Goal: Complete application form

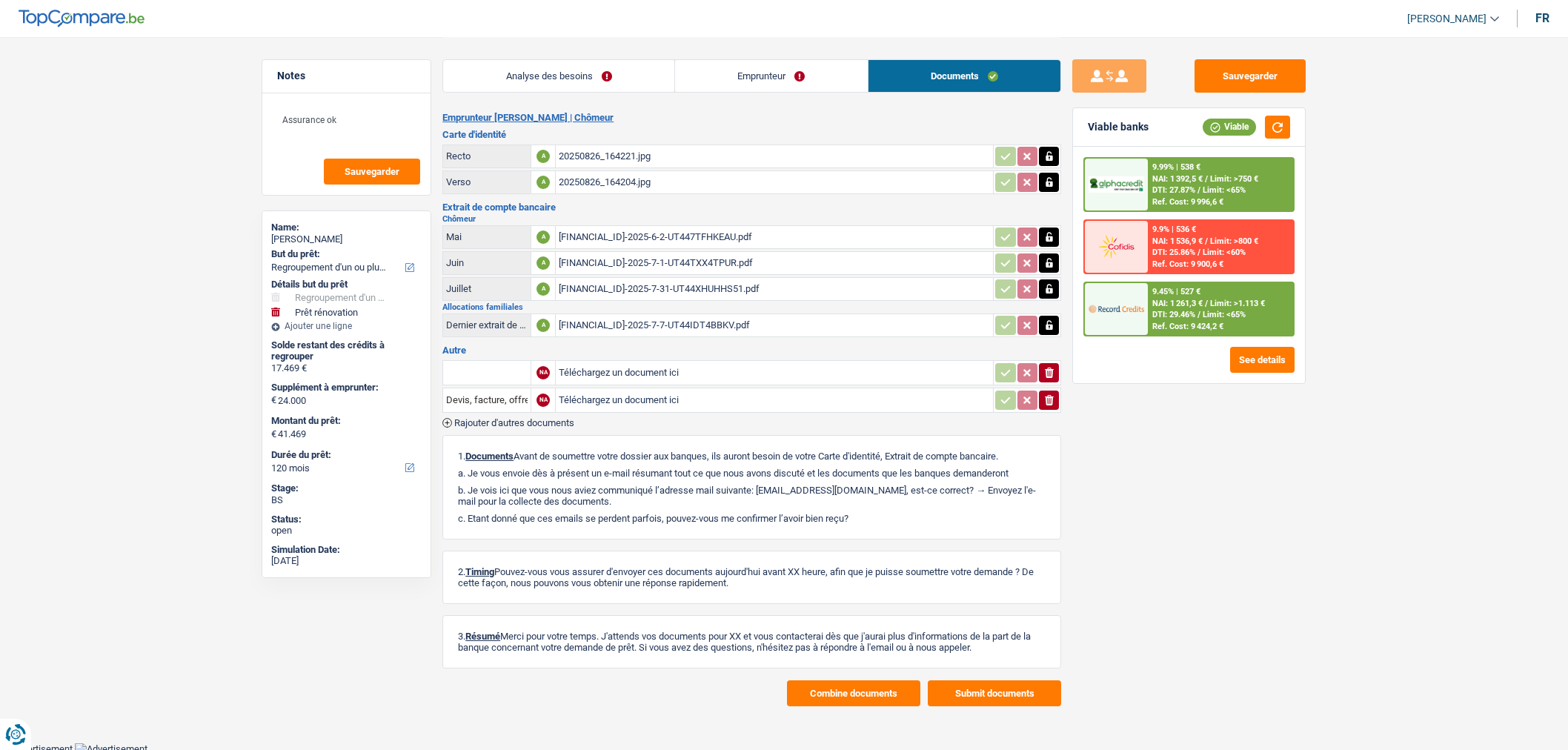
select select "refinancing"
select select "renovation"
select select "120"
click at [532, 418] on span "Rajouter d'autres documents" at bounding box center [514, 422] width 120 height 9
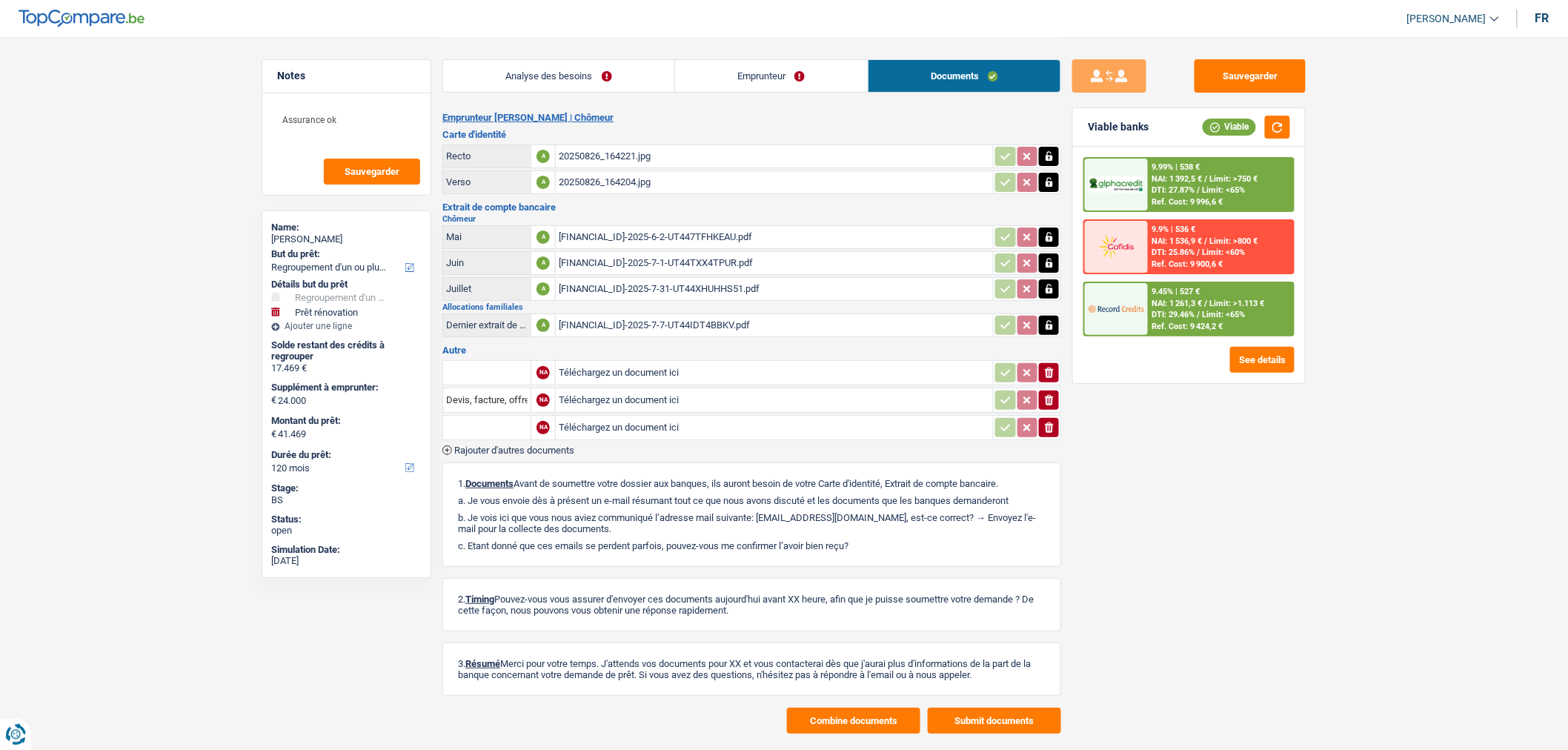
click at [536, 447] on span "Rajouter d'autres documents" at bounding box center [514, 450] width 120 height 9
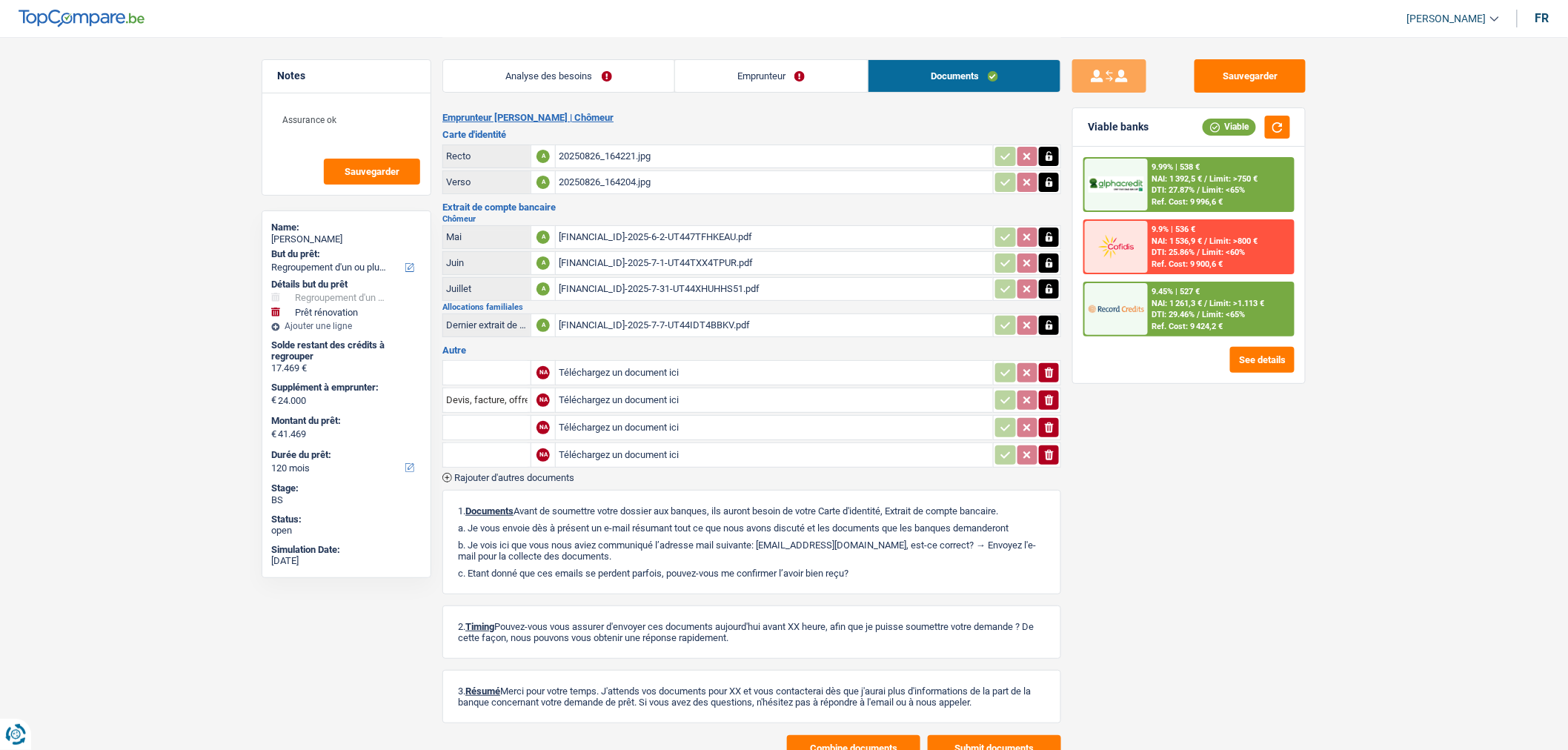
click at [619, 417] on input "Téléchargez un document ici" at bounding box center [774, 428] width 432 height 22
type input "C:\fakepath\1000013067.jpg"
click at [599, 446] on input "Téléchargez un document ici" at bounding box center [774, 455] width 432 height 22
type input "C:\fakepath\1000013066.jpg"
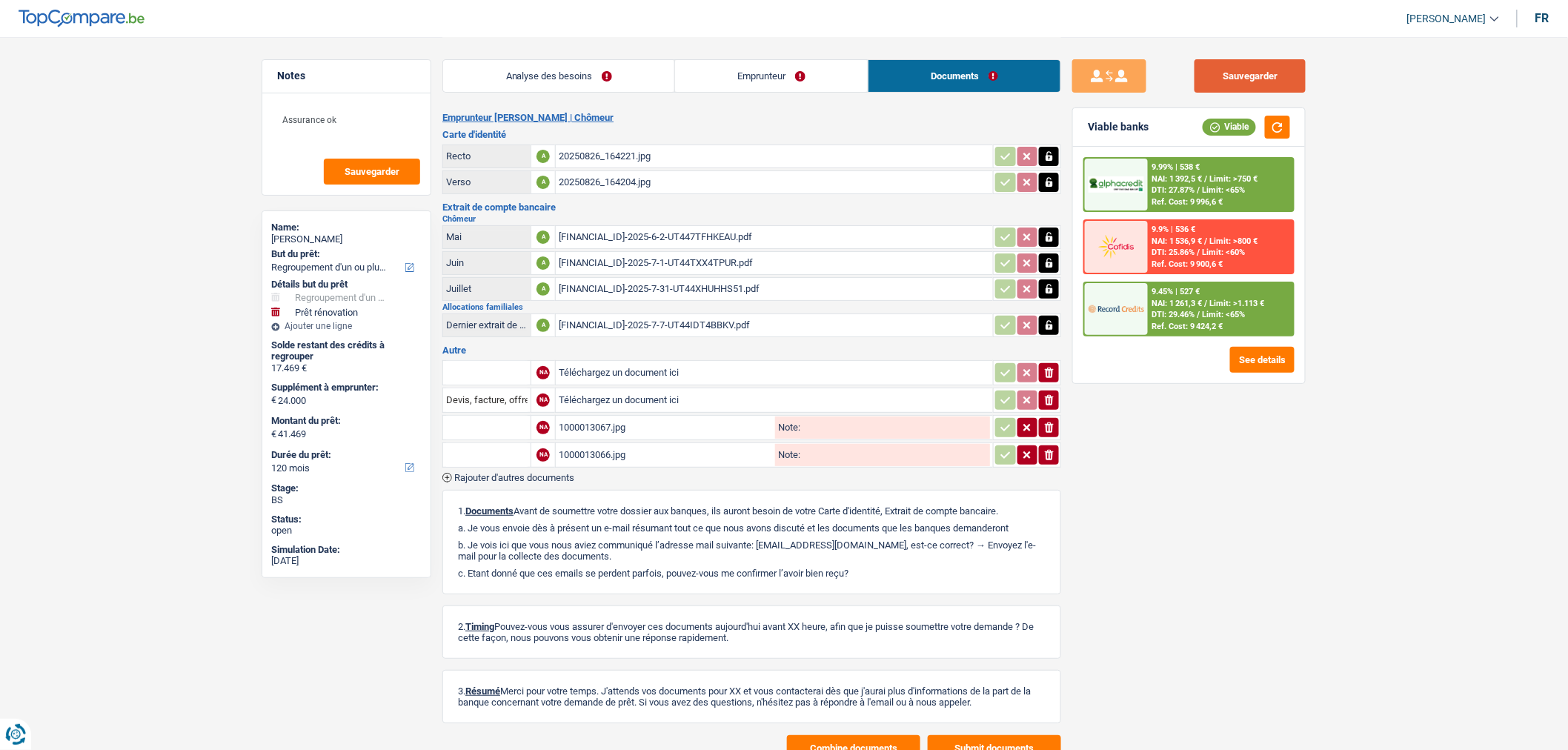
click at [1240, 63] on button "Sauvegarder" at bounding box center [1250, 75] width 111 height 33
click at [1256, 87] on button "Sauvegarder" at bounding box center [1250, 75] width 111 height 33
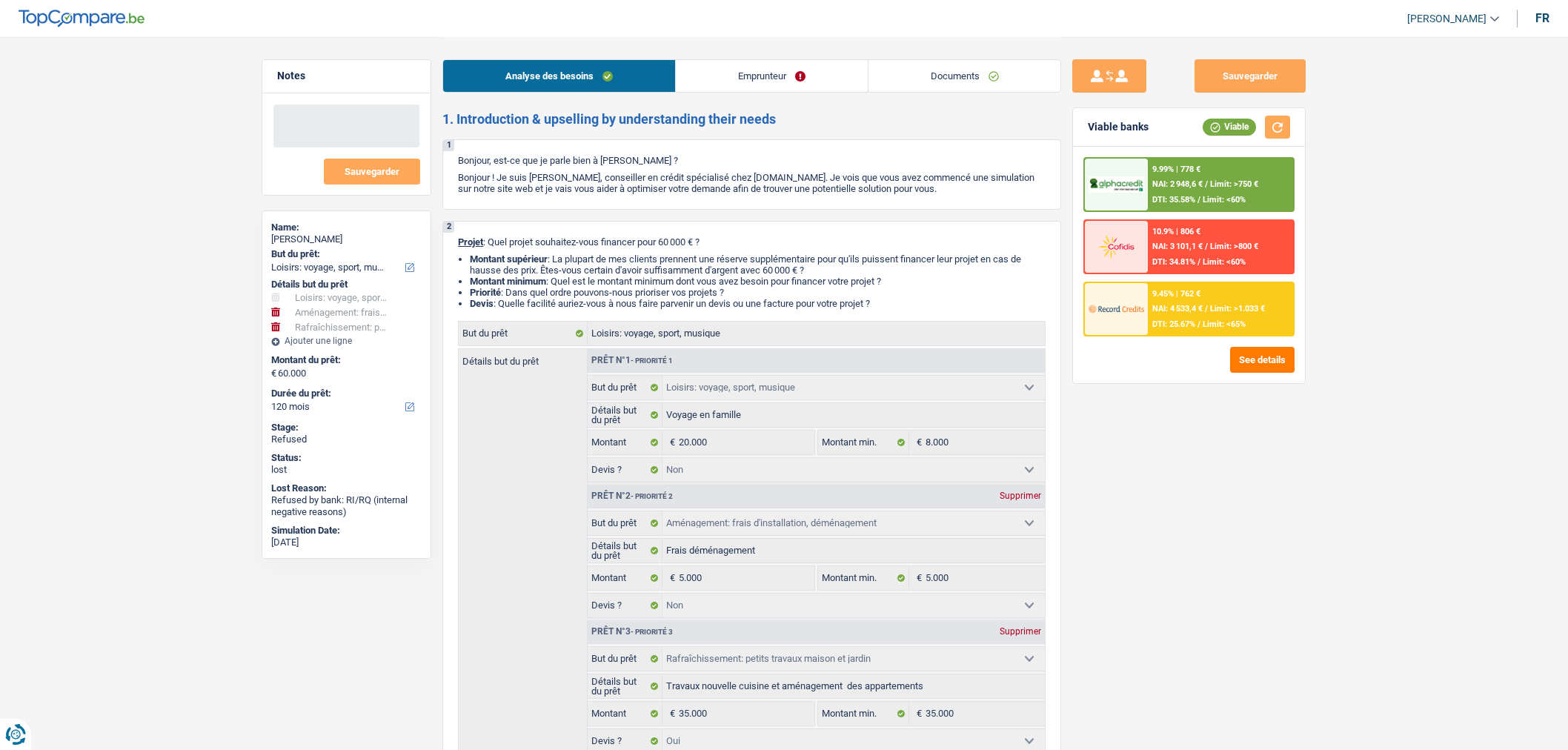
select select "hobbies"
select select "movingOrInstallation"
select select "houseOrGarden"
select select "120"
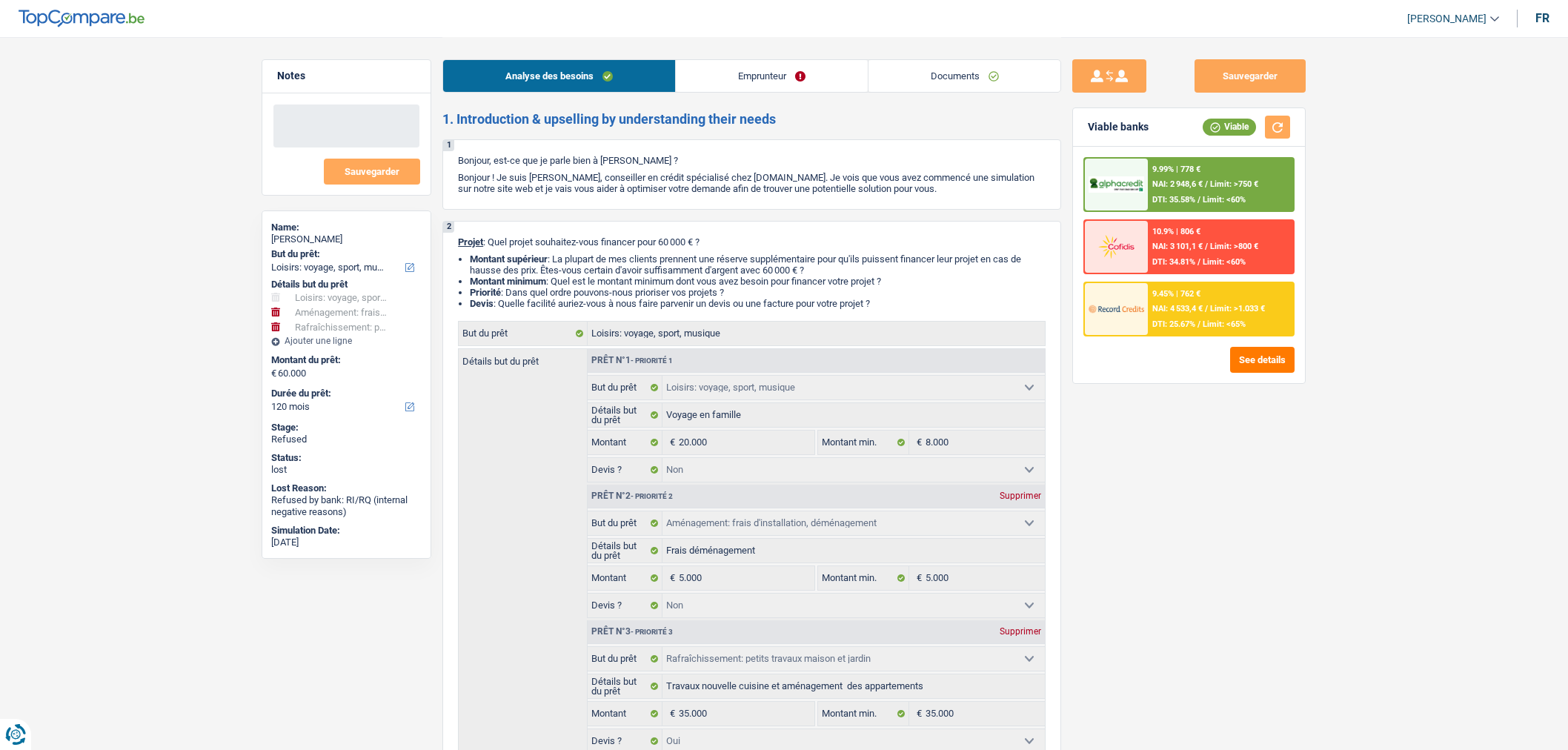
select select "hobbies"
select select "false"
select select "movingOrInstallation"
select select "false"
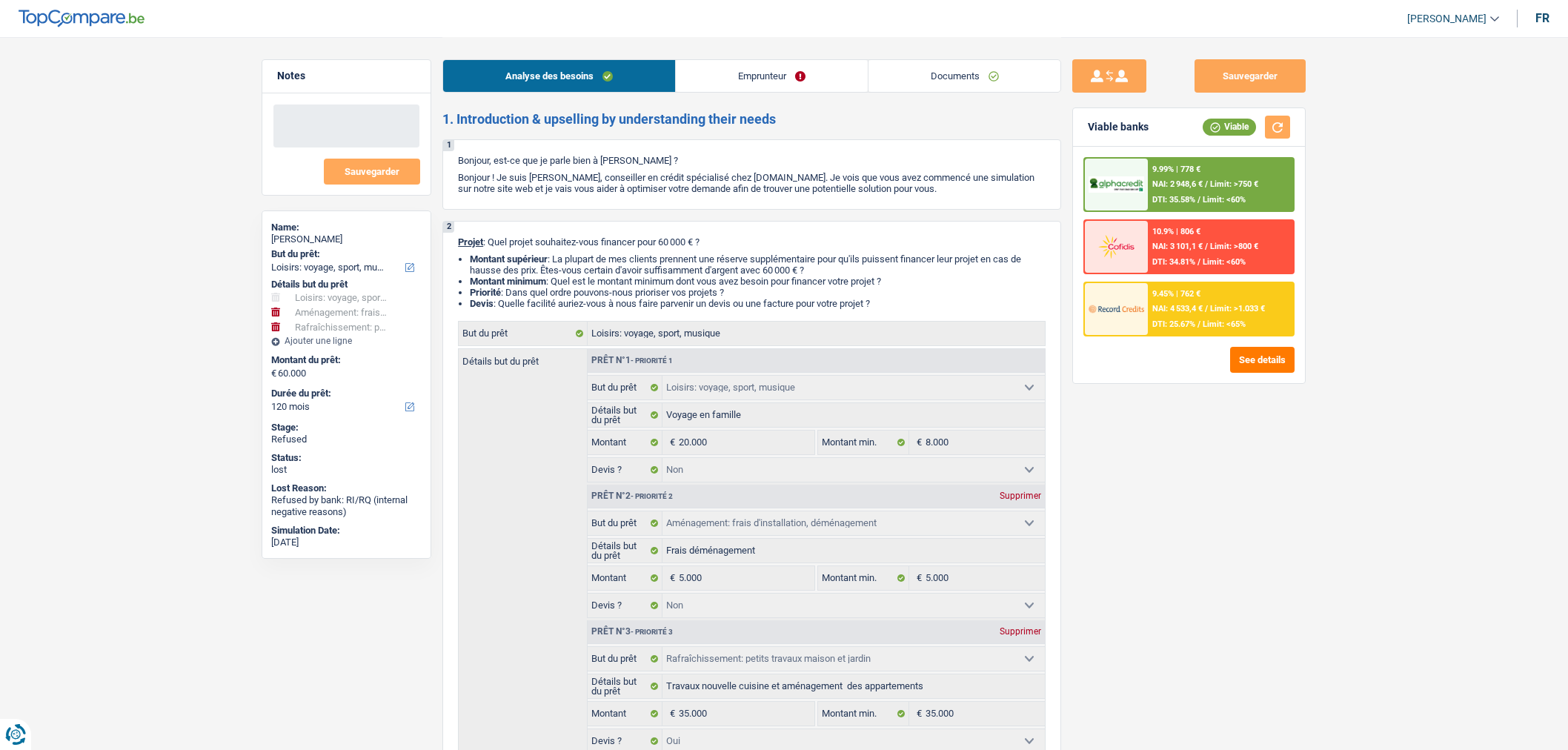
select select "houseOrGarden"
select select "yes"
select select "120"
select select "independent"
select select "netSalary"
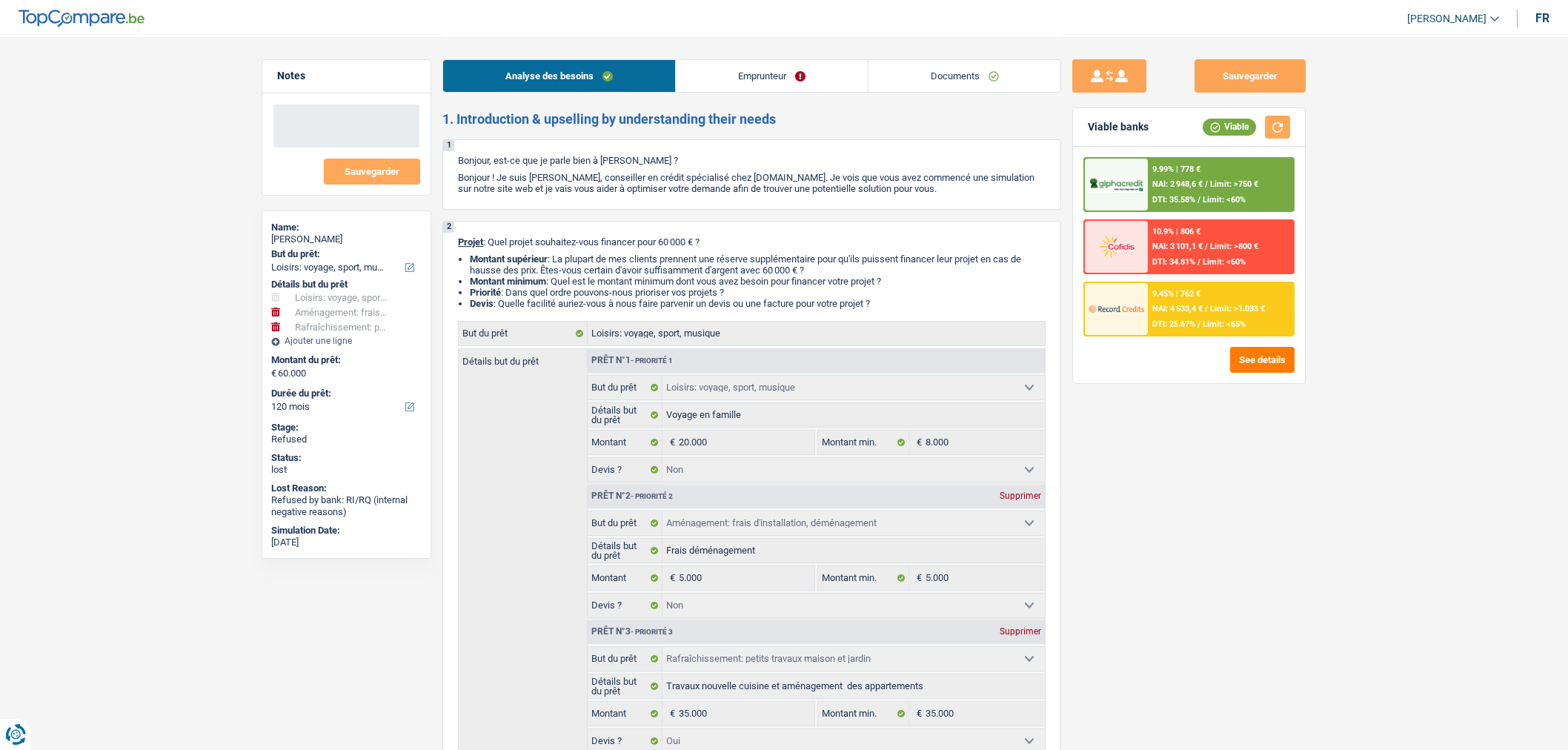
select select "rentalIncome"
select select "ownerWithMortgage"
select select "carLoan"
select select "60"
select select "mortgage"
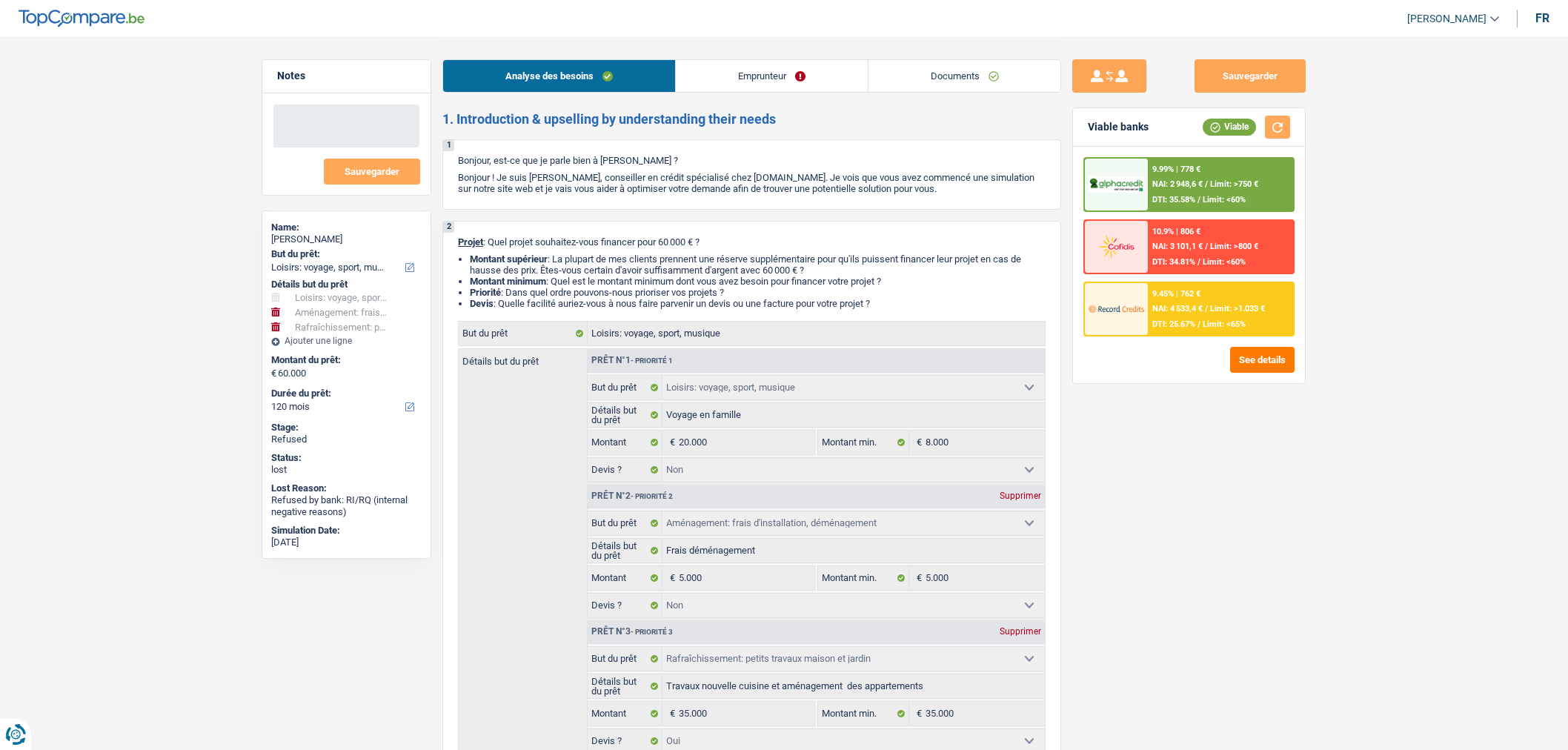
select select "240"
select select "hobbies"
select select "false"
select select "movingOrInstallation"
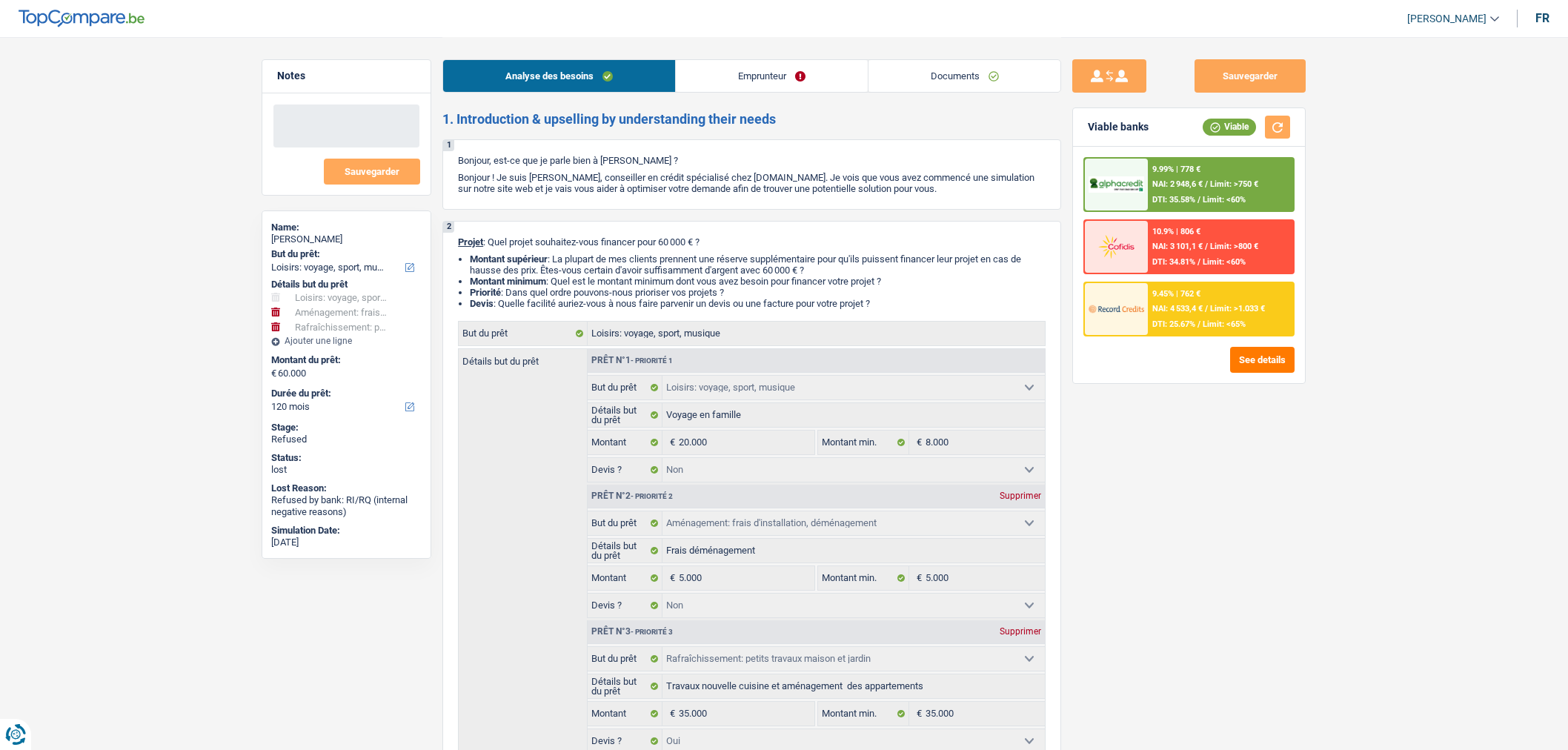
select select "false"
select select "houseOrGarden"
select select "yes"
select select "120"
click at [953, 78] on link "Documents" at bounding box center [964, 75] width 192 height 32
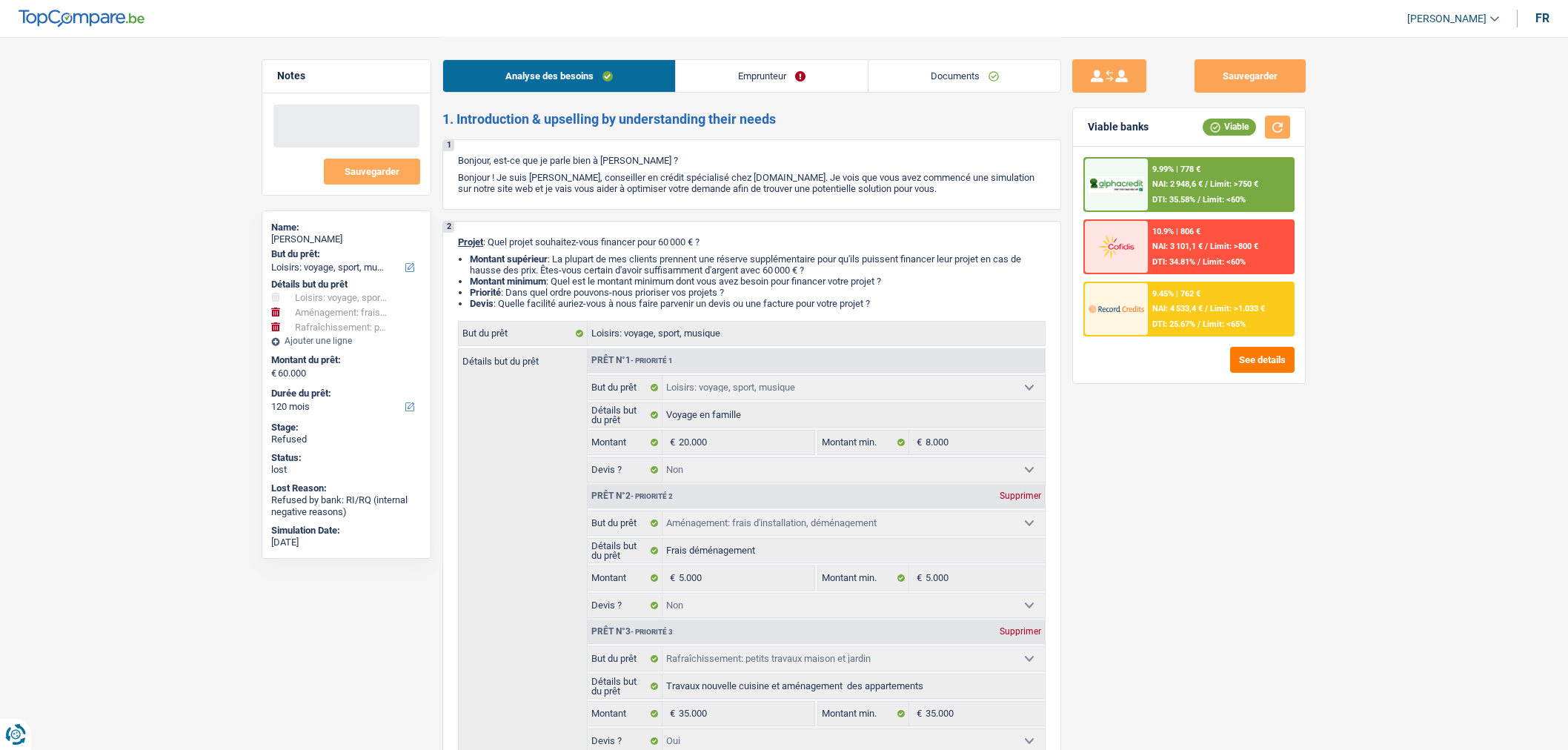
select select "hobbies"
select select "movingOrInstallation"
select select "houseOrGarden"
select select "120"
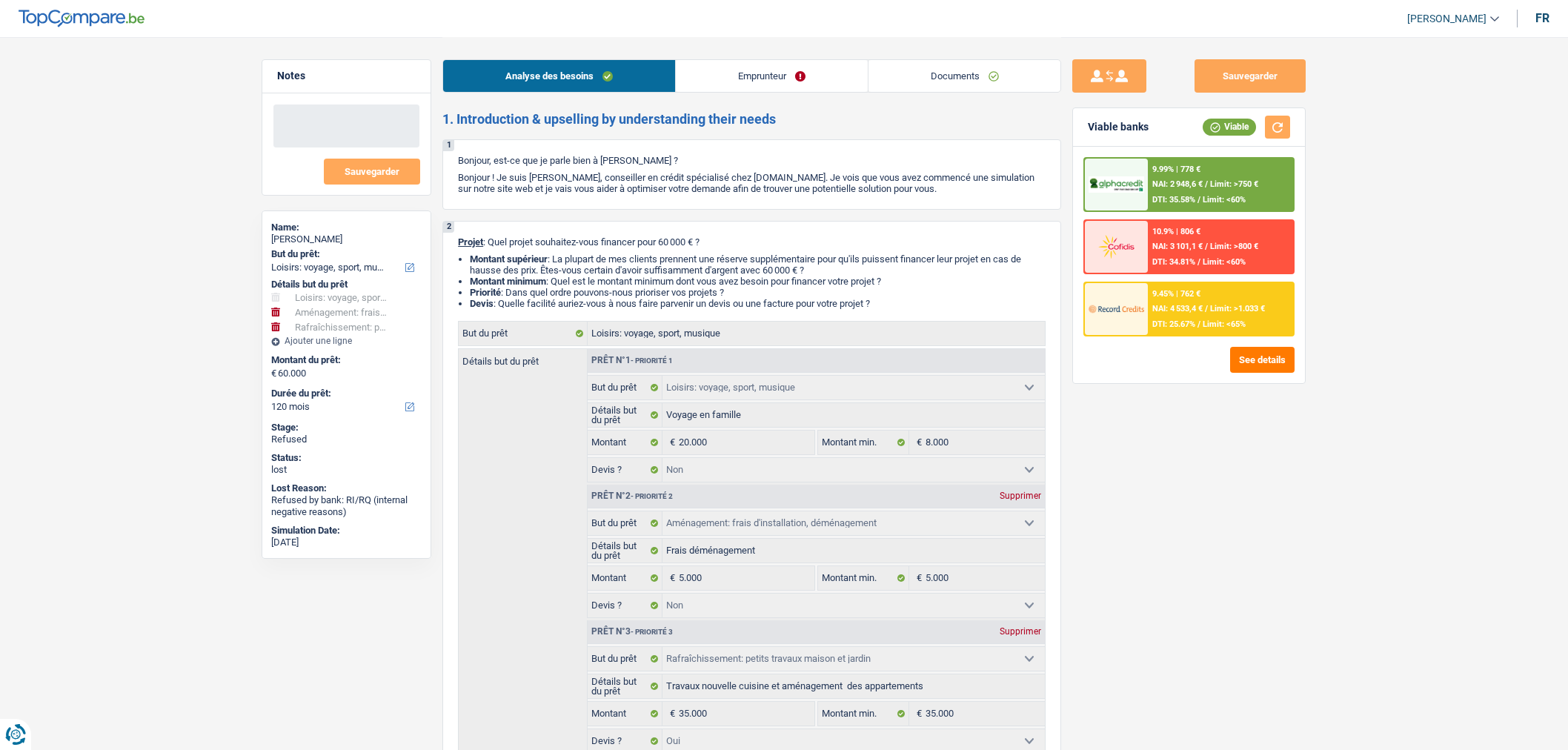
select select "hobbies"
select select "false"
select select "movingOrInstallation"
select select "false"
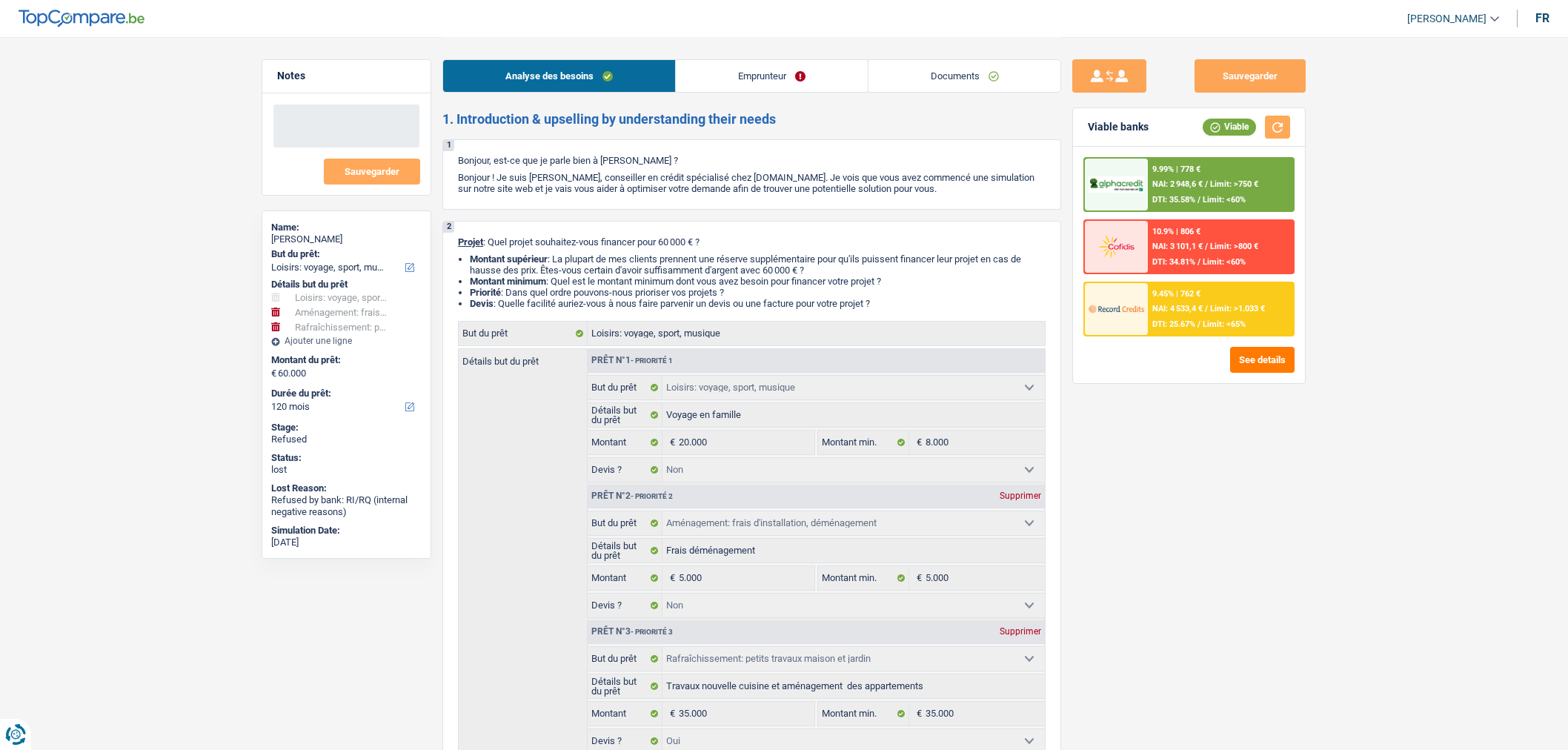
select select "houseOrGarden"
select select "yes"
select select "120"
select select "independent"
select select "netSalary"
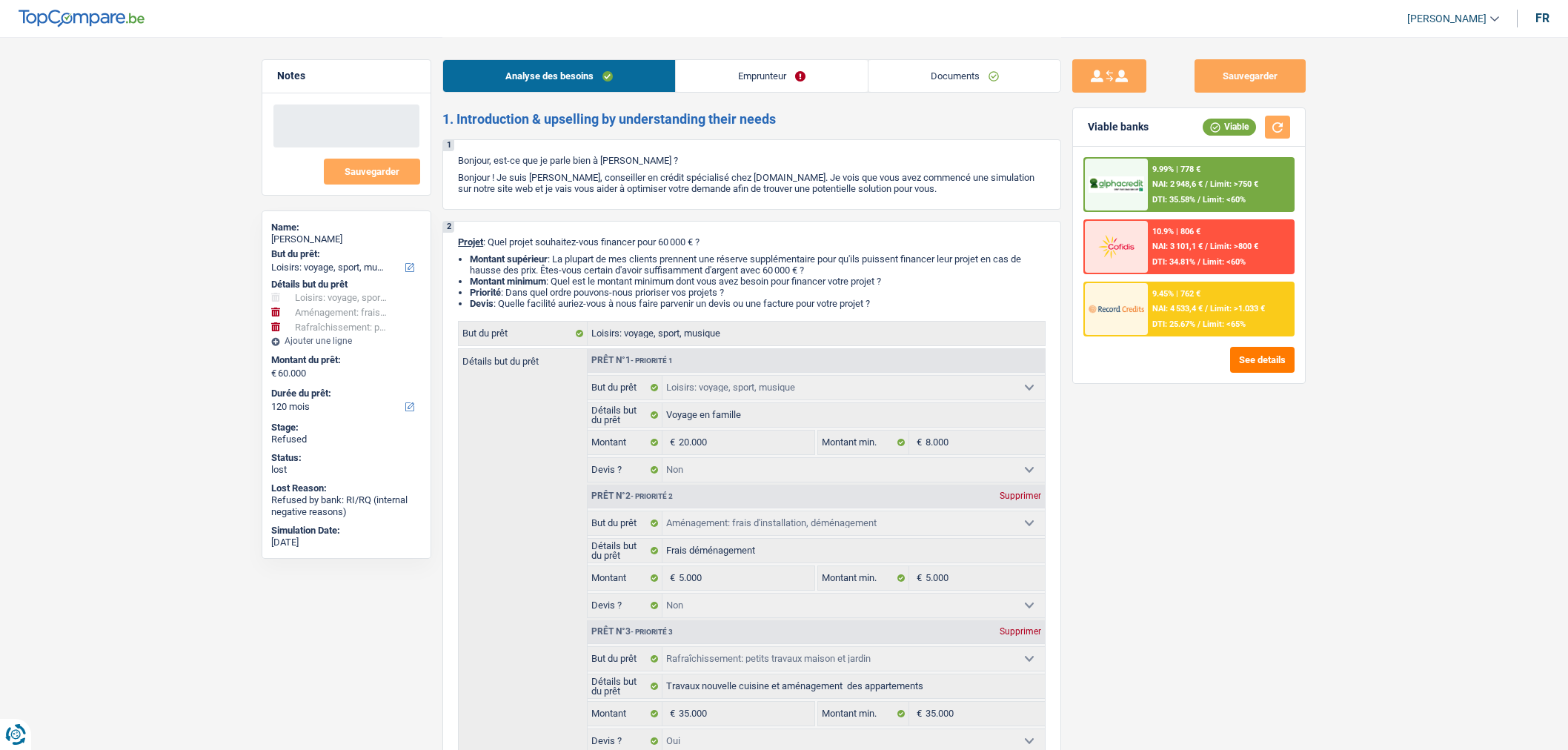
select select "rentalIncome"
select select "ownerWithMortgage"
select select "carLoan"
select select "60"
select select "mortgage"
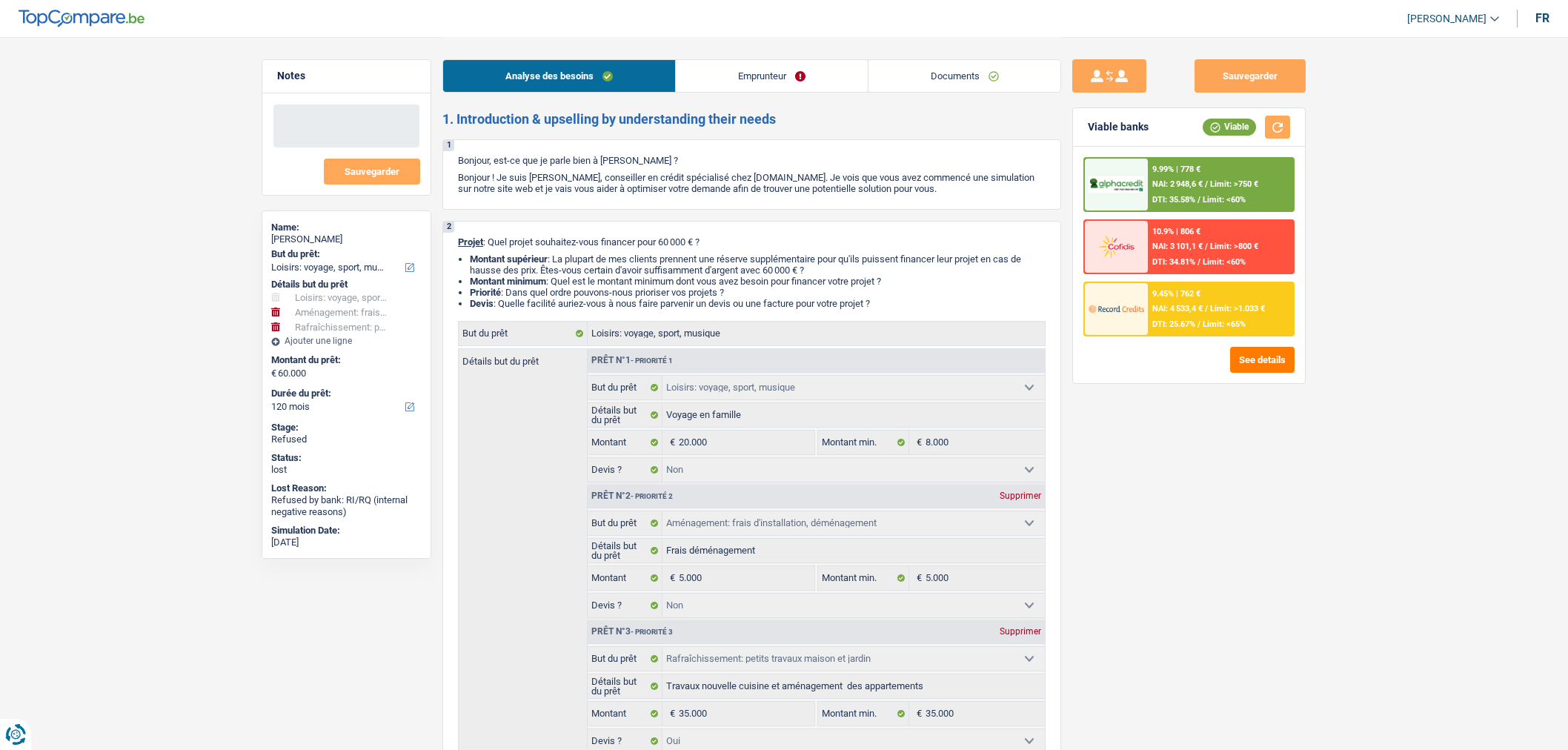
select select "240"
select select "hobbies"
select select "false"
select select "movingOrInstallation"
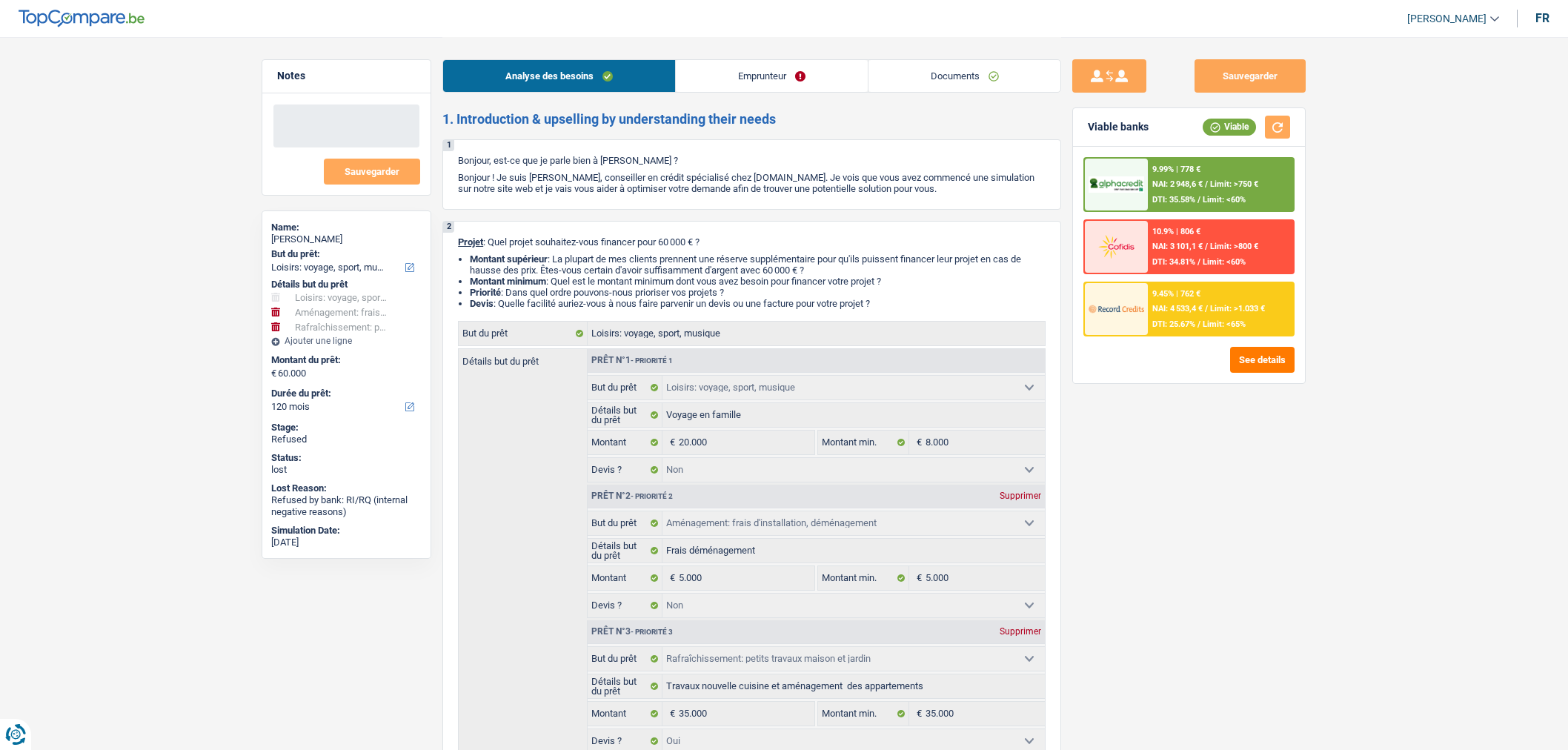
select select "false"
select select "houseOrGarden"
select select "yes"
select select "120"
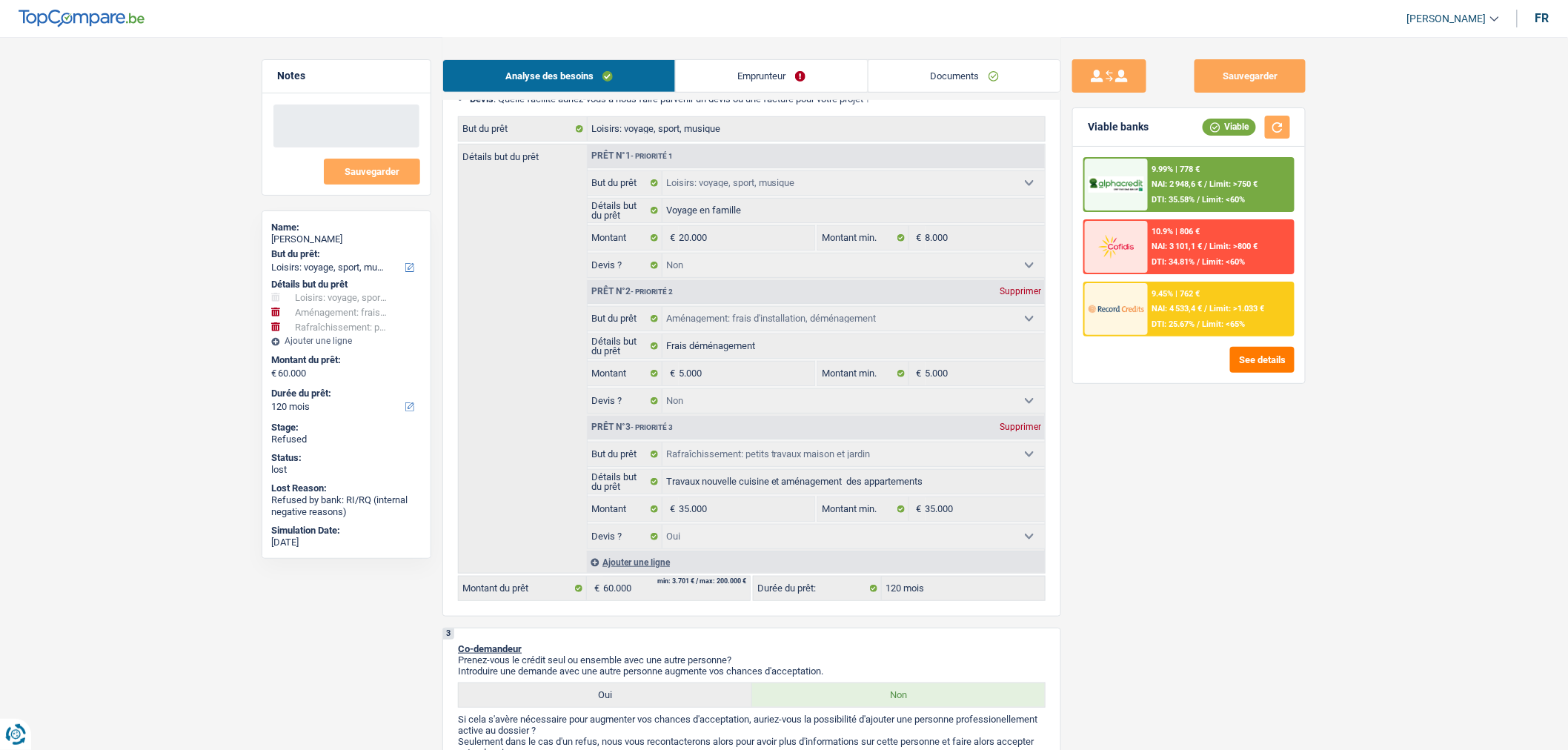
scroll to position [205, 0]
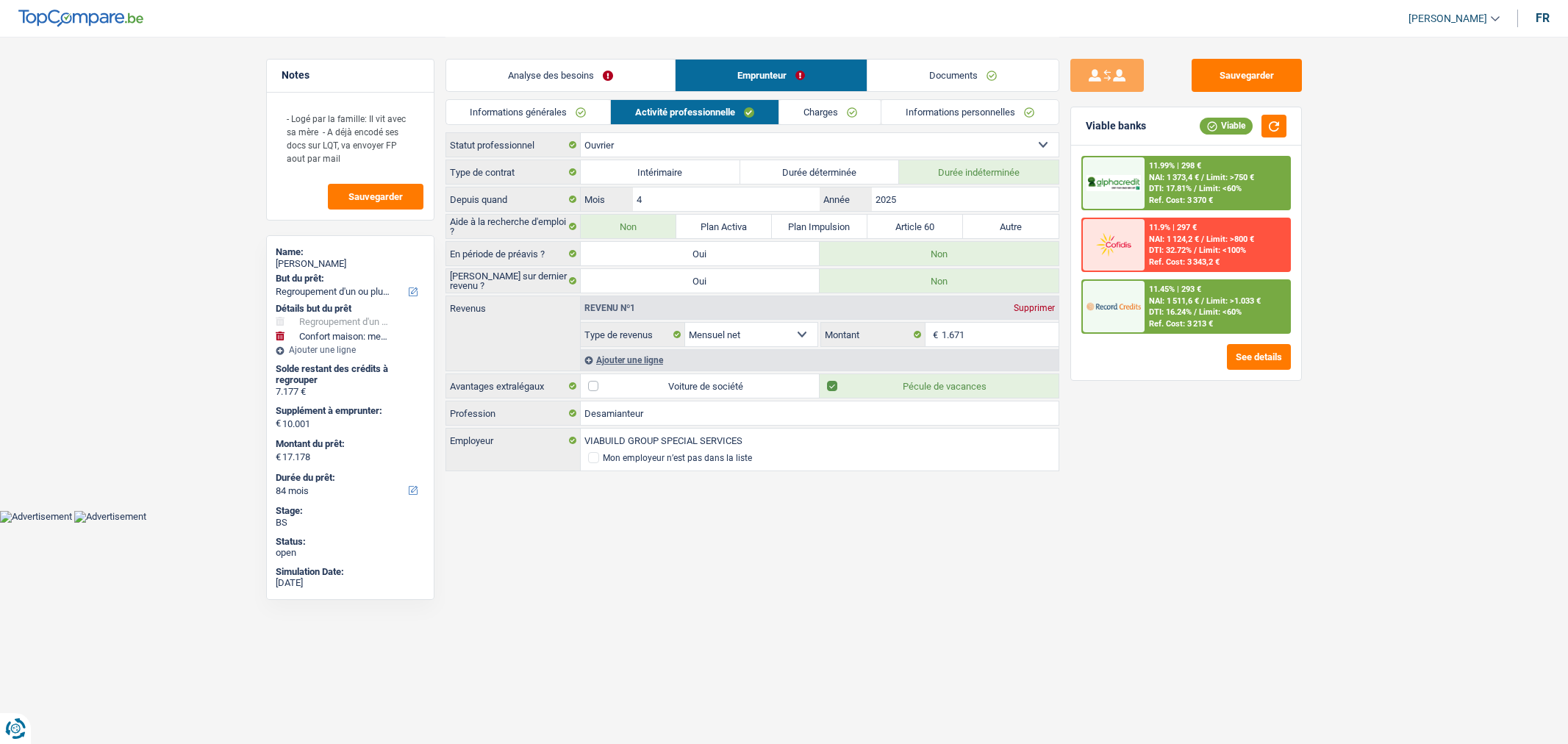
select select "refinancing"
select select "household"
select select "84"
select select "worker"
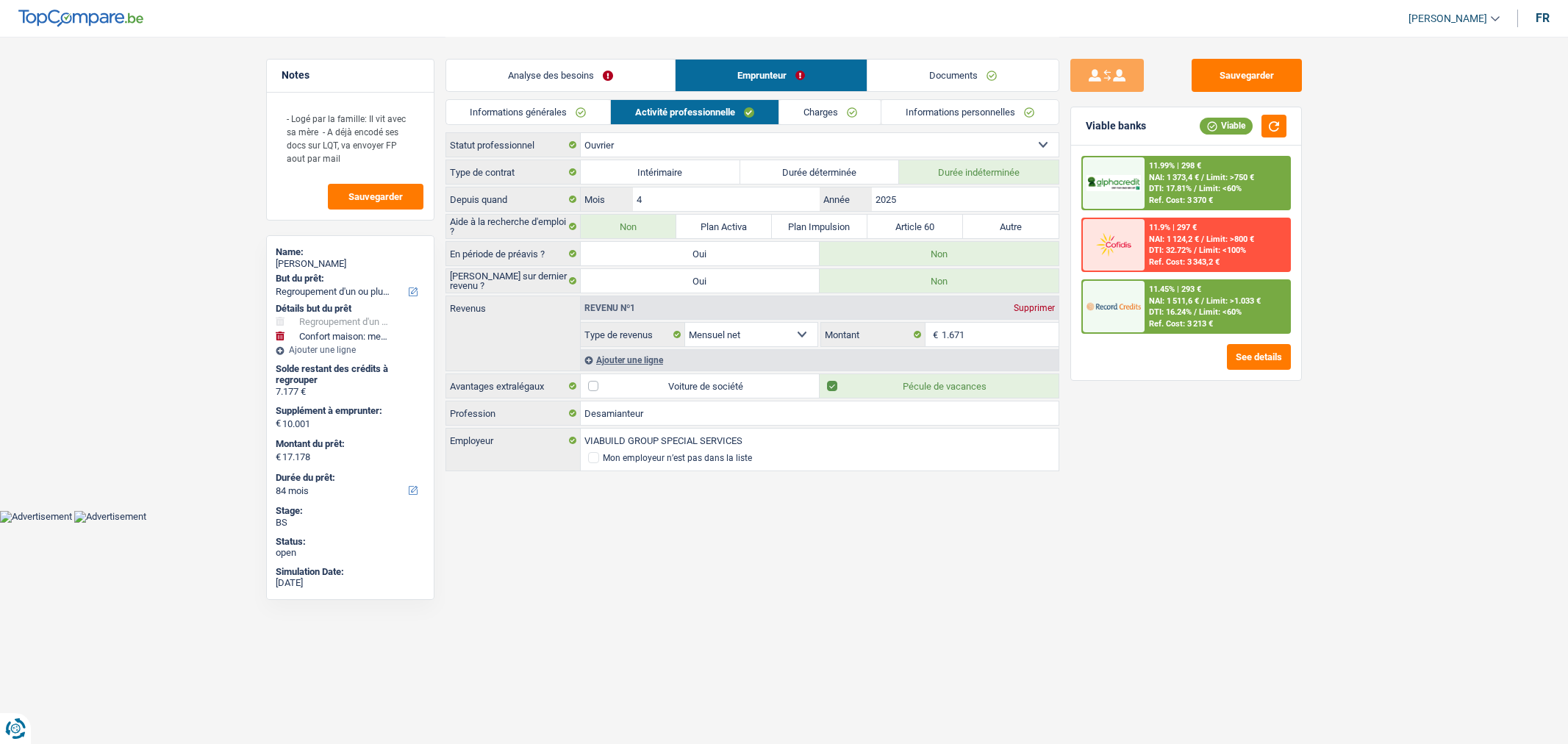
select select "netSalary"
click at [355, 172] on textarea "- Logé par la famille: Il vit avec sa mère - A déjà encodé ses docs sur LQT, va…" at bounding box center [350, 138] width 146 height 70
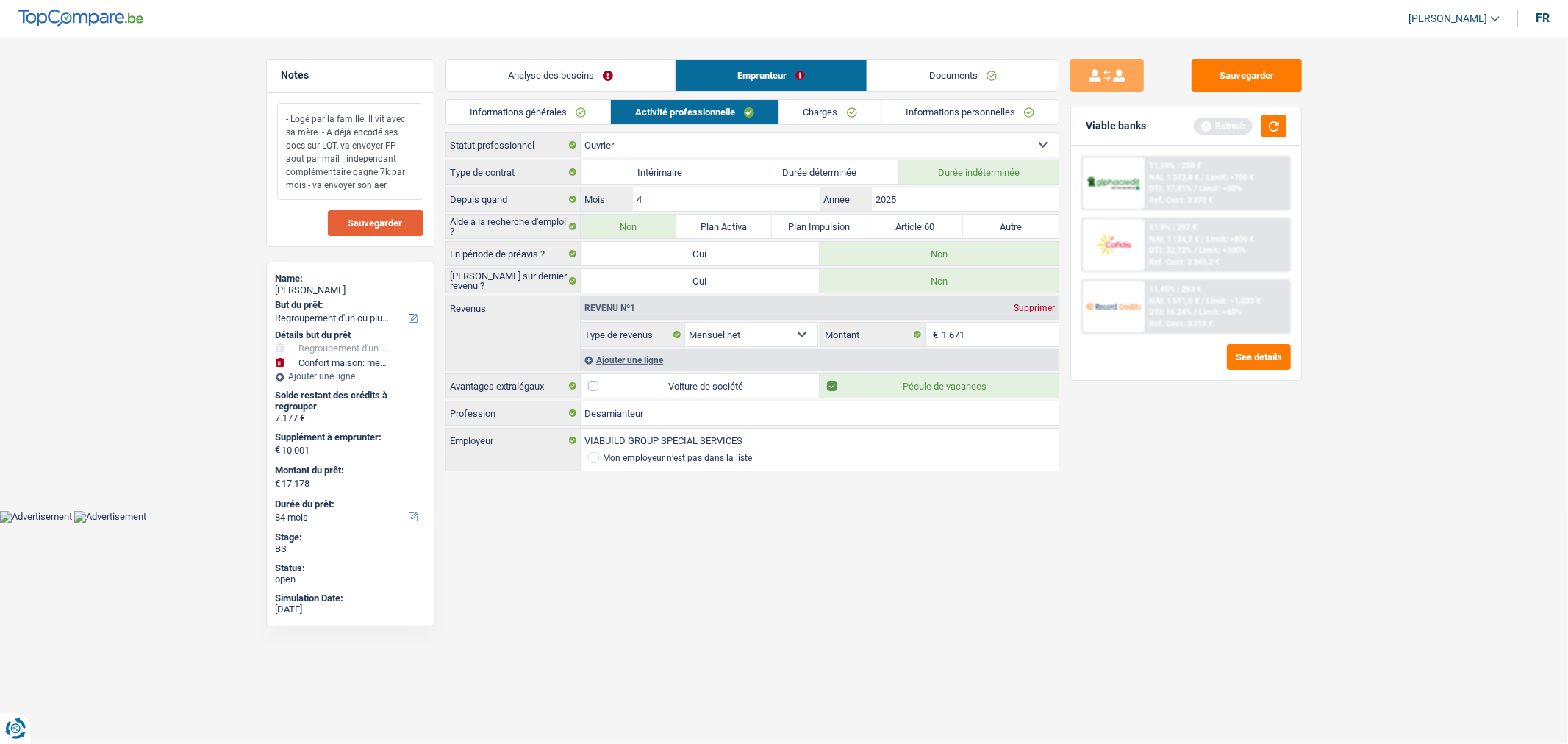
type textarea "- Logé par la famille: Il vit avec sa mère - A déjà encodé ses docs sur LQT, va…"
click at [376, 218] on span "Sauvegarder" at bounding box center [376, 223] width 55 height 9
click at [1229, 70] on button "Sauvegarder" at bounding box center [1247, 75] width 110 height 33
